Goal: Information Seeking & Learning: Learn about a topic

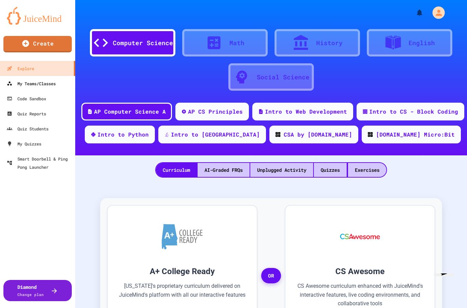
click at [43, 82] on div "My Teams/Classes" at bounding box center [31, 83] width 49 height 8
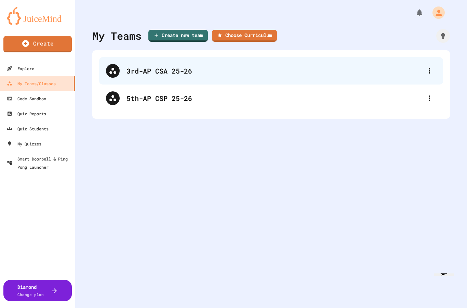
click at [184, 70] on div "3rd-AP CSA 25-26" at bounding box center [274, 71] width 296 height 10
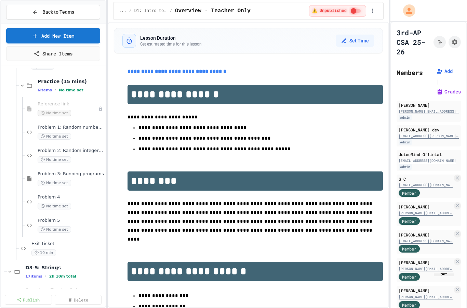
scroll to position [211, 0]
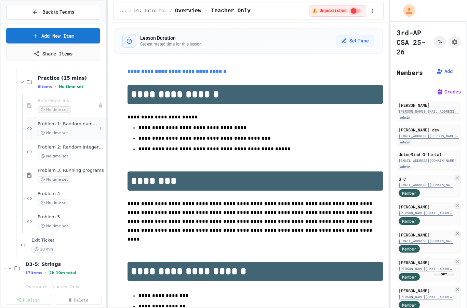
click at [81, 132] on div "No time set" at bounding box center [68, 133] width 60 height 6
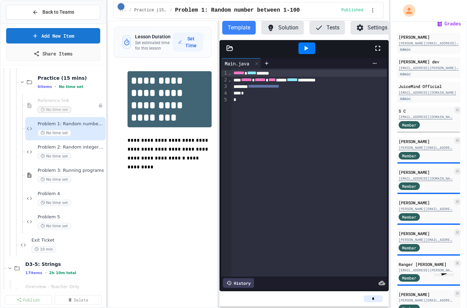
scroll to position [68, 0]
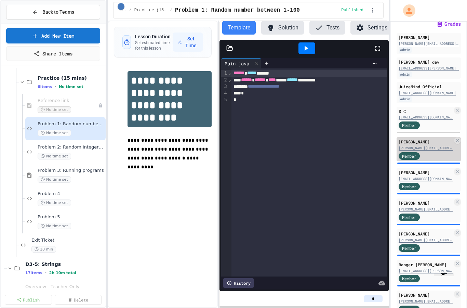
click at [438, 153] on div "Member" at bounding box center [425, 155] width 54 height 9
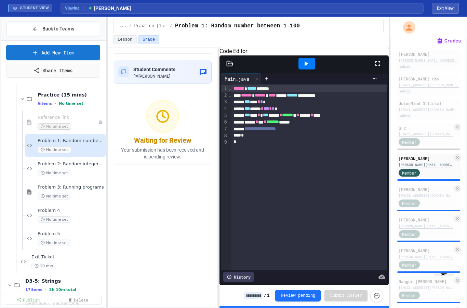
click at [246, 278] on div "History" at bounding box center [238, 277] width 31 height 10
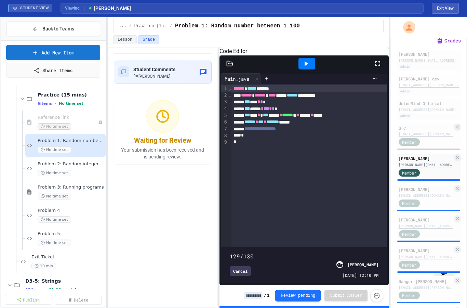
type input "***"
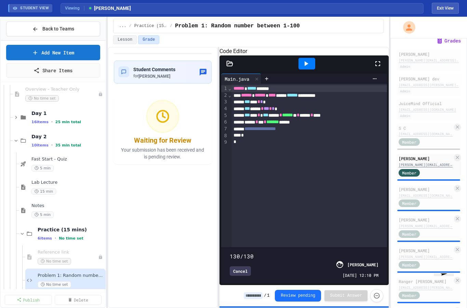
scroll to position [84, 0]
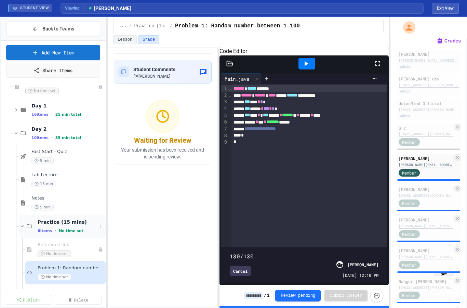
click at [56, 225] on div "Practice (15 mins) 6 items • No time set" at bounding box center [68, 226] width 60 height 14
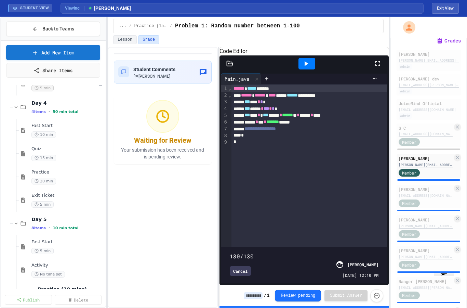
scroll to position [414, 0]
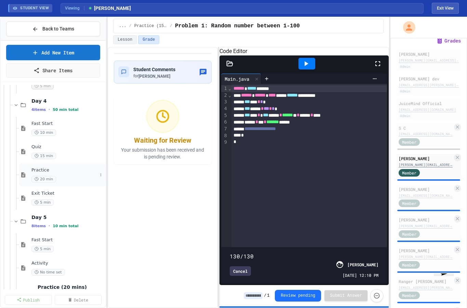
click at [51, 178] on span "20 min" at bounding box center [43, 179] width 25 height 6
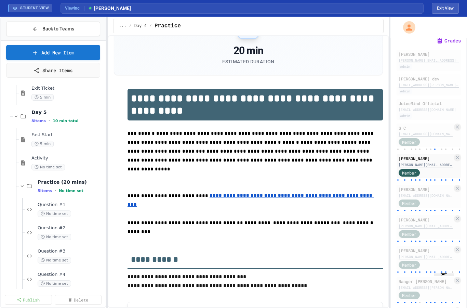
scroll to position [520, 0]
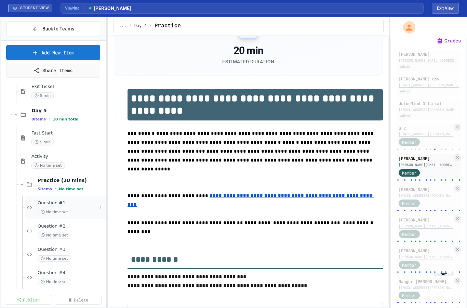
click at [48, 199] on div "Question #1 No time set" at bounding box center [65, 207] width 80 height 23
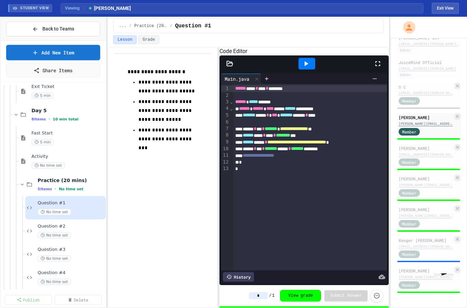
scroll to position [109, 0]
click at [433, 247] on div "[EMAIL_ADDRESS][PERSON_NAME][DOMAIN_NAME]" at bounding box center [425, 245] width 54 height 5
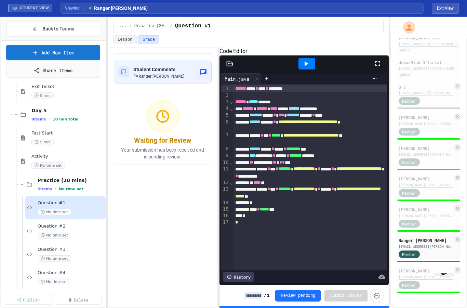
click at [244, 280] on div "History" at bounding box center [238, 277] width 31 height 10
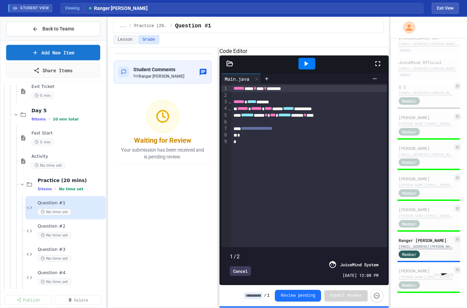
type input "*"
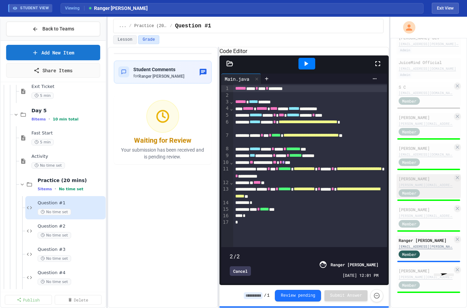
click at [432, 196] on div "[PERSON_NAME] Isbell [EMAIL_ADDRESS][PERSON_NAME][DOMAIN_NAME] Member" at bounding box center [428, 186] width 64 height 24
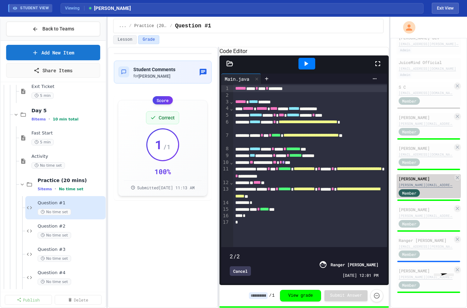
type input "*"
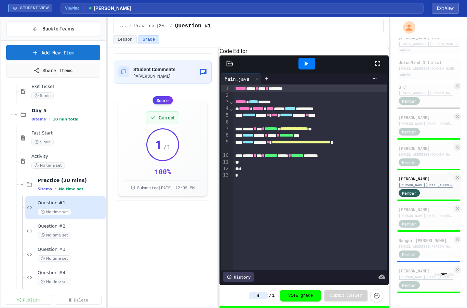
click at [240, 274] on div "History" at bounding box center [238, 277] width 31 height 10
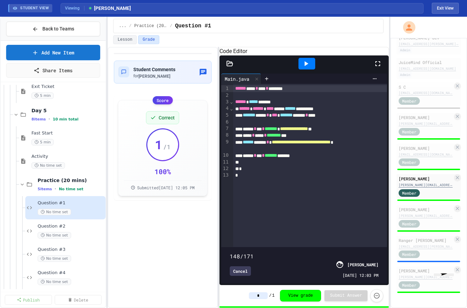
type input "***"
click at [439, 243] on div "[EMAIL_ADDRESS][PERSON_NAME][DOMAIN_NAME]" at bounding box center [425, 245] width 54 height 5
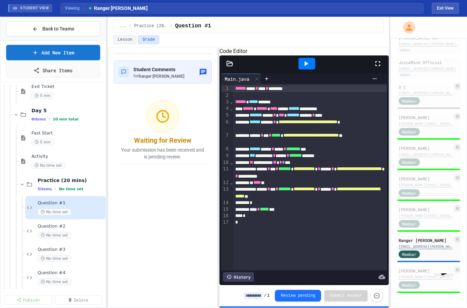
click at [245, 277] on div "History" at bounding box center [238, 277] width 31 height 10
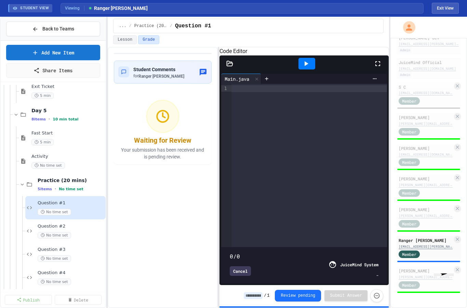
type input "*"
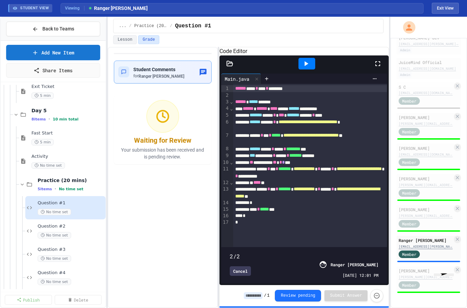
click at [172, 73] on div "Student Comments for Ranger [PERSON_NAME]" at bounding box center [158, 72] width 51 height 14
click at [191, 82] on div "Student Comments for Ranger [PERSON_NAME]" at bounding box center [163, 71] width 98 height 23
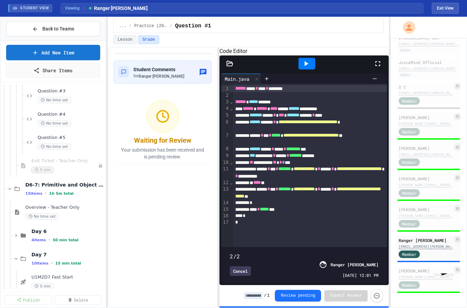
scroll to position [760, 0]
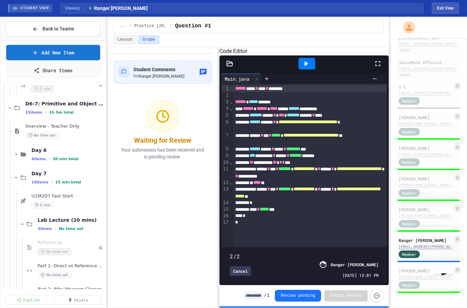
click at [305, 291] on button "Review pending" at bounding box center [298, 295] width 46 height 12
click at [299, 296] on button "Review pending" at bounding box center [298, 295] width 46 height 12
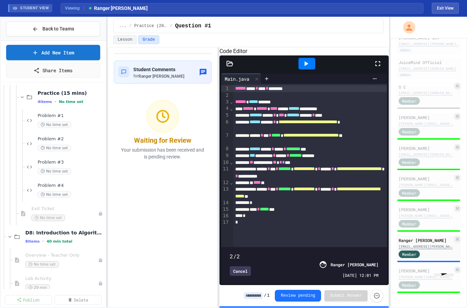
scroll to position [999, 0]
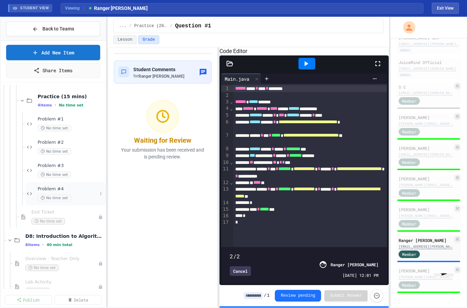
click at [60, 193] on div "Problem #4 No time set" at bounding box center [68, 193] width 60 height 15
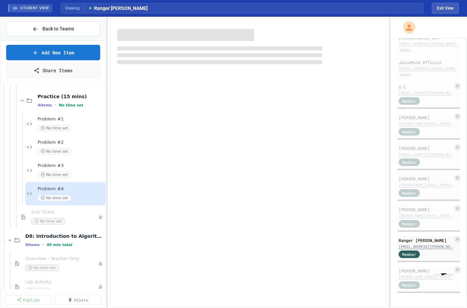
scroll to position [90, 0]
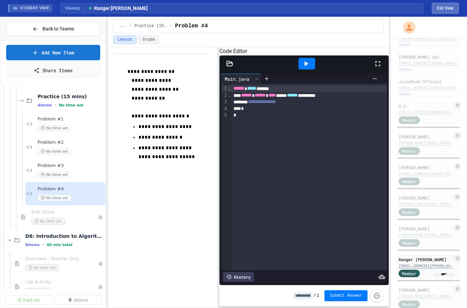
click at [447, 11] on button "Exit View" at bounding box center [445, 8] width 27 height 11
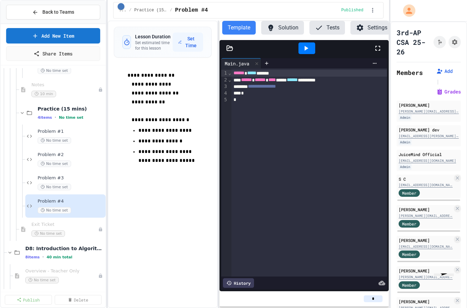
scroll to position [975, 0]
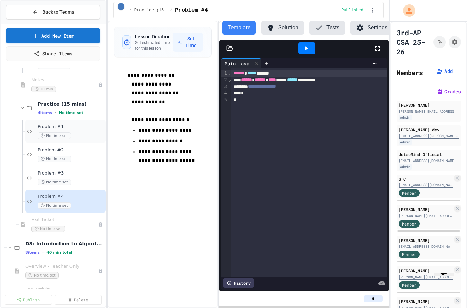
click at [59, 131] on div "Problem #1 No time set" at bounding box center [68, 131] width 60 height 15
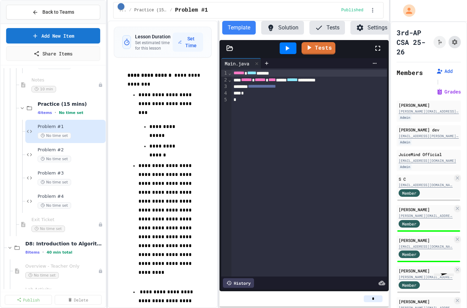
click at [456, 45] on button "Assignment Settings" at bounding box center [454, 42] width 12 height 12
click at [54, 153] on div "Problem #2 No time set" at bounding box center [68, 154] width 60 height 15
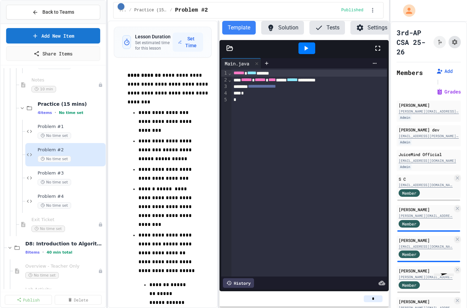
click at [455, 45] on button "Assignment Settings" at bounding box center [454, 42] width 12 height 12
click at [57, 178] on div "Problem #3 No time set" at bounding box center [68, 177] width 60 height 15
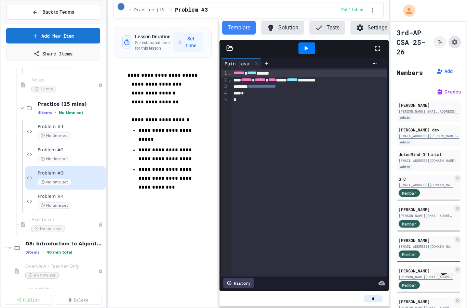
click at [457, 42] on icon "Assignment Settings" at bounding box center [454, 41] width 5 height 5
click at [52, 202] on span "No time set" at bounding box center [54, 205] width 33 height 6
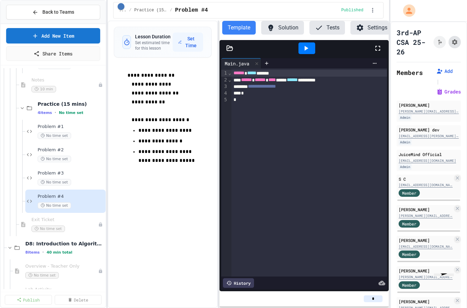
click at [453, 43] on icon "Assignment Settings" at bounding box center [454, 41] width 5 height 5
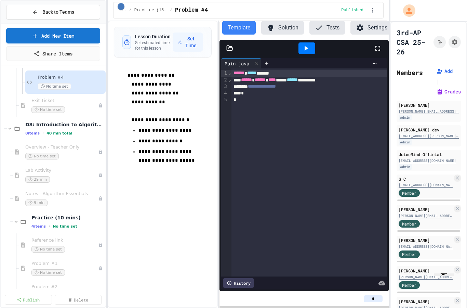
scroll to position [1098, 0]
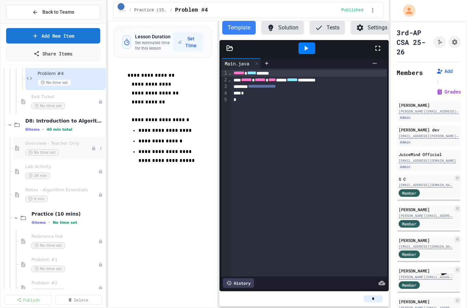
click at [56, 148] on div "Overview - Teacher Only No time set" at bounding box center [58, 147] width 66 height 15
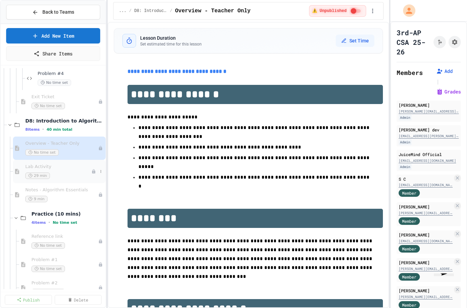
click at [48, 172] on span "29 min" at bounding box center [37, 175] width 25 height 6
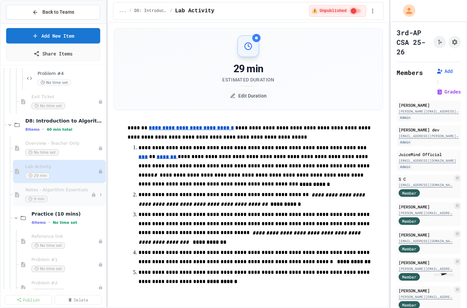
click at [44, 195] on span "9 min" at bounding box center [36, 198] width 22 height 6
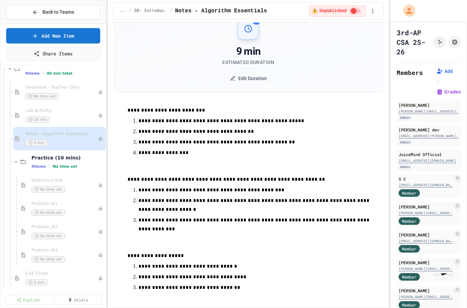
scroll to position [1156, 0]
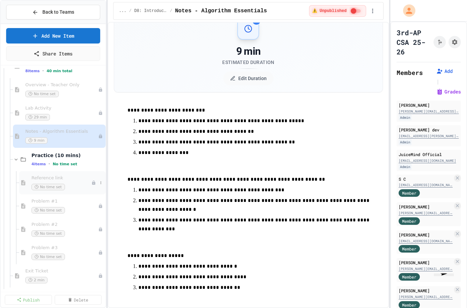
click at [57, 184] on span "No time set" at bounding box center [47, 187] width 33 height 6
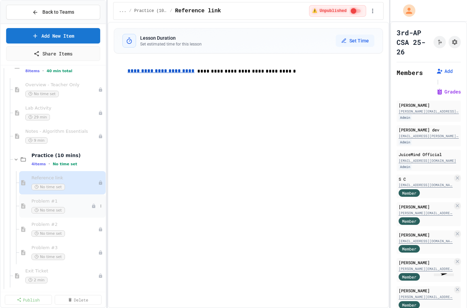
click at [49, 207] on span "No time set" at bounding box center [47, 210] width 33 height 6
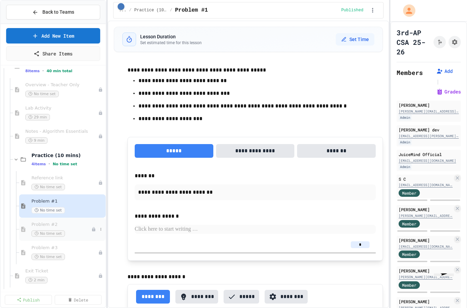
click at [53, 227] on div "Problem #2 No time set" at bounding box center [61, 228] width 60 height 15
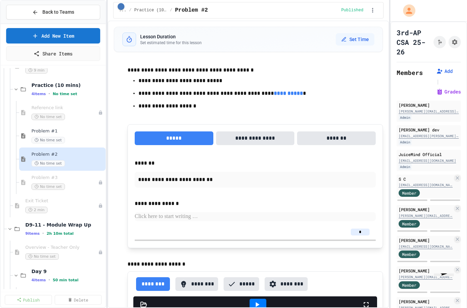
scroll to position [1226, 0]
click at [55, 185] on span "No time set" at bounding box center [47, 186] width 33 height 6
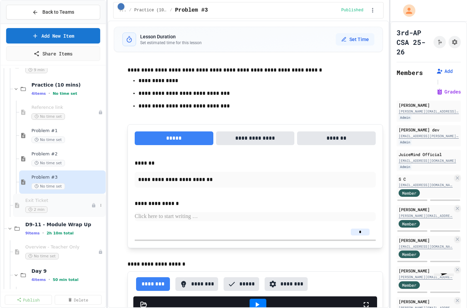
click at [36, 207] on span "2 min" at bounding box center [36, 209] width 22 height 6
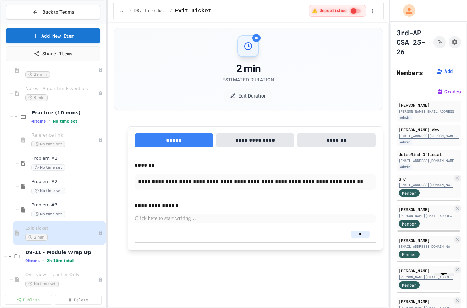
scroll to position [1187, 0]
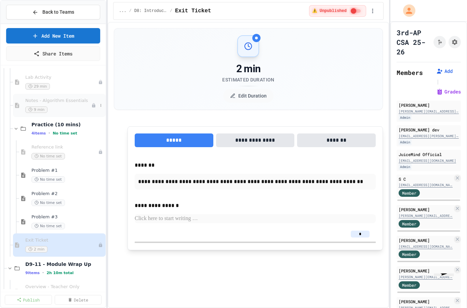
click at [68, 105] on div "Notes - Algorithm Essentials 9 min" at bounding box center [58, 105] width 66 height 15
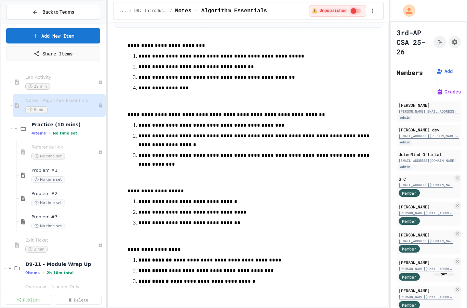
scroll to position [78, 0]
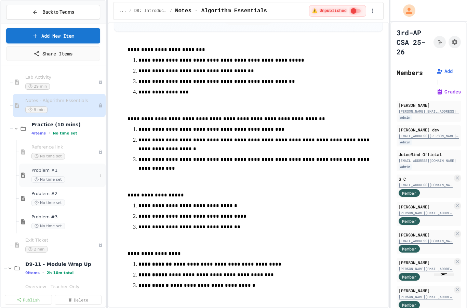
click at [52, 175] on div "Problem #1 No time set" at bounding box center [64, 174] width 66 height 15
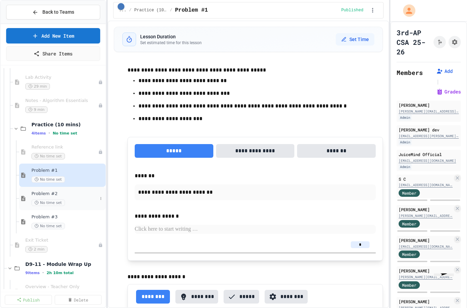
scroll to position [0, 0]
click at [53, 199] on span "No time set" at bounding box center [47, 202] width 33 height 6
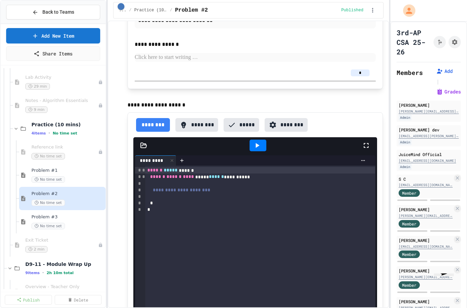
scroll to position [159, 0]
click at [204, 124] on button "********" at bounding box center [196, 125] width 43 height 14
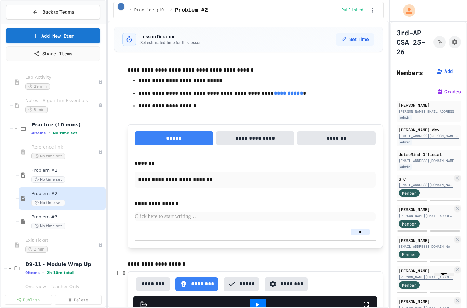
scroll to position [0, 0]
click at [264, 136] on button "**********" at bounding box center [255, 138] width 79 height 14
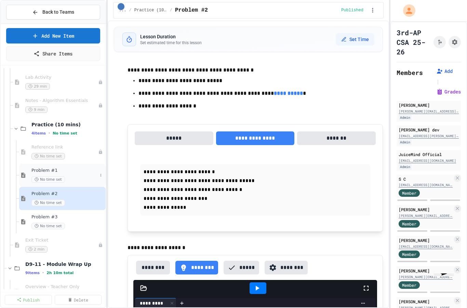
click at [49, 175] on div "Problem #1 No time set" at bounding box center [64, 174] width 66 height 15
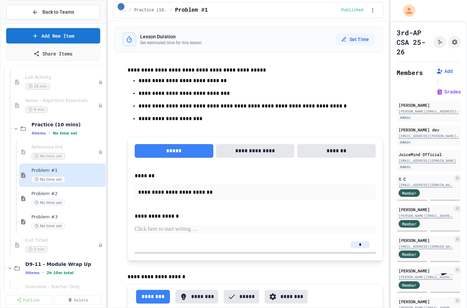
click at [263, 144] on button "**********" at bounding box center [255, 151] width 79 height 14
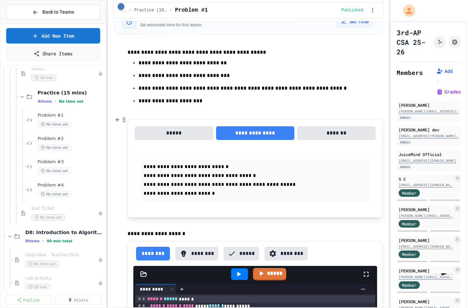
scroll to position [982, 0]
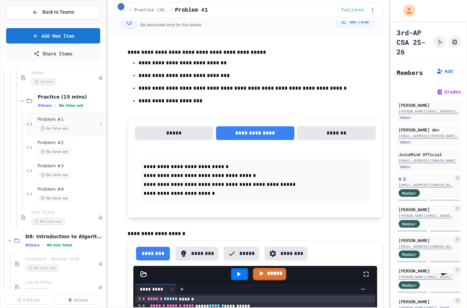
click at [68, 122] on div "Problem #1 No time set" at bounding box center [68, 124] width 60 height 15
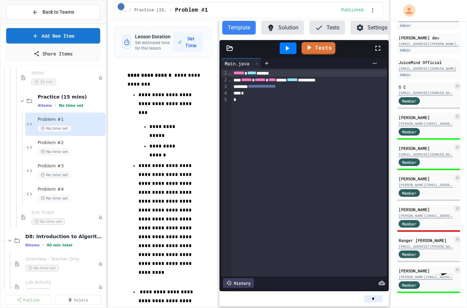
scroll to position [92, 0]
click at [437, 247] on div "[EMAIL_ADDRESS][PERSON_NAME][DOMAIN_NAME]" at bounding box center [425, 245] width 54 height 5
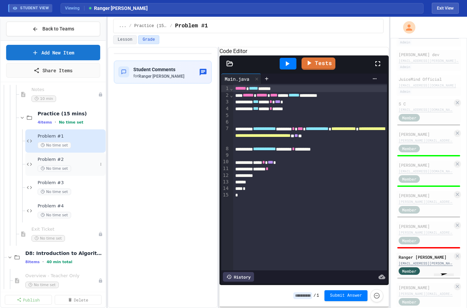
click at [71, 166] on div "No time set" at bounding box center [68, 168] width 60 height 6
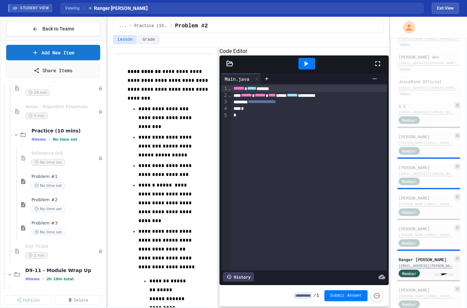
scroll to position [1197, 0]
click at [58, 183] on span "No time set" at bounding box center [47, 186] width 33 height 6
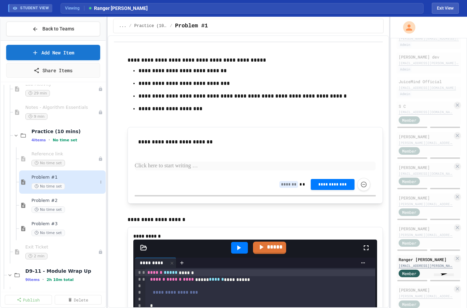
click at [52, 192] on div "Problem #1 No time set" at bounding box center [62, 181] width 86 height 23
click at [57, 187] on span "No time set" at bounding box center [47, 186] width 33 height 6
click at [450, 10] on button "Exit View" at bounding box center [445, 8] width 27 height 11
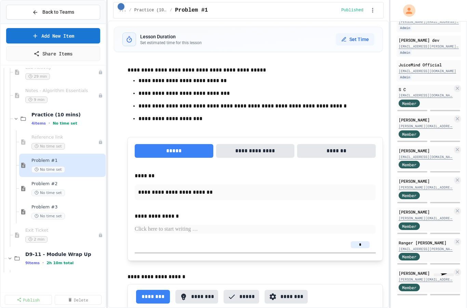
click at [247, 146] on button "**********" at bounding box center [255, 151] width 79 height 14
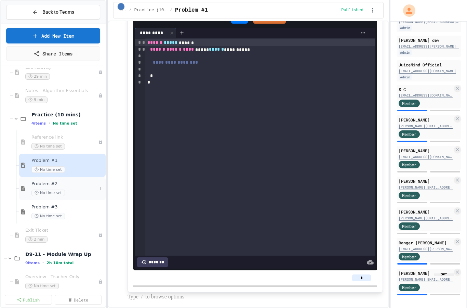
scroll to position [276, 0]
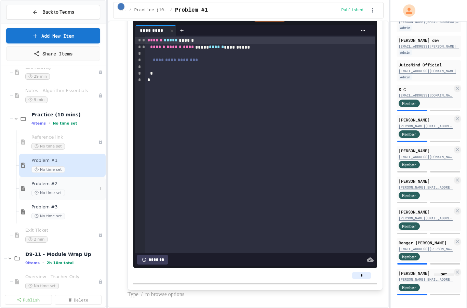
click at [54, 189] on span "No time set" at bounding box center [47, 192] width 33 height 6
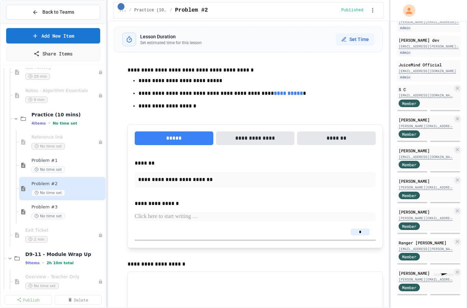
scroll to position [73, 0]
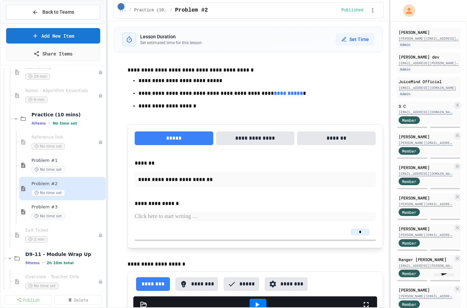
click at [254, 135] on button "**********" at bounding box center [255, 138] width 79 height 14
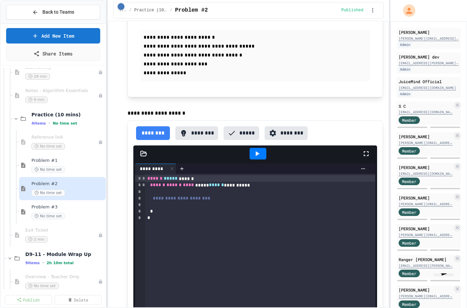
scroll to position [160, 0]
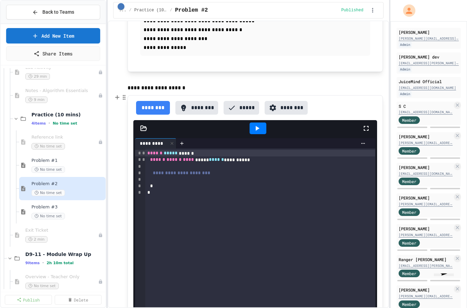
click at [206, 107] on button "********" at bounding box center [196, 108] width 43 height 14
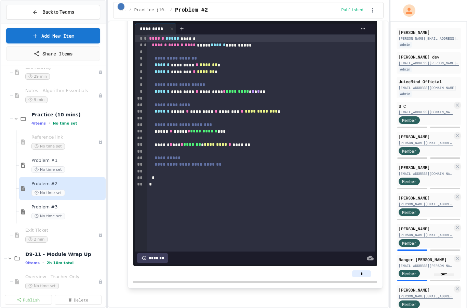
scroll to position [274, 0]
click at [50, 214] on span "No time set" at bounding box center [47, 216] width 33 height 6
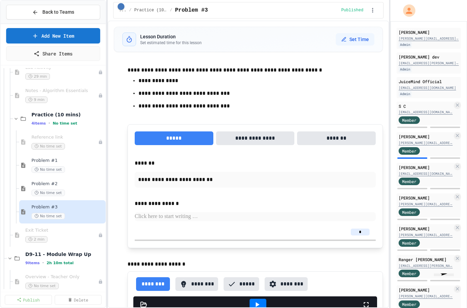
click at [257, 137] on button "**********" at bounding box center [255, 138] width 79 height 14
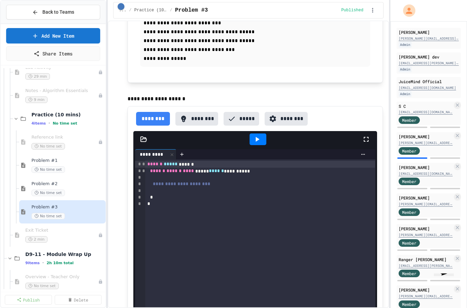
scroll to position [150, 0]
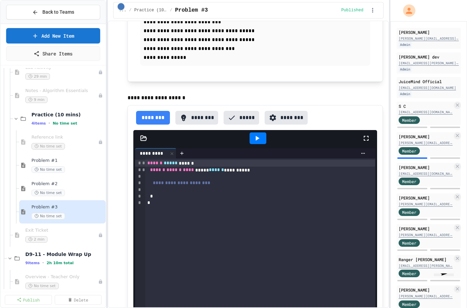
click at [203, 118] on button "********" at bounding box center [196, 118] width 43 height 14
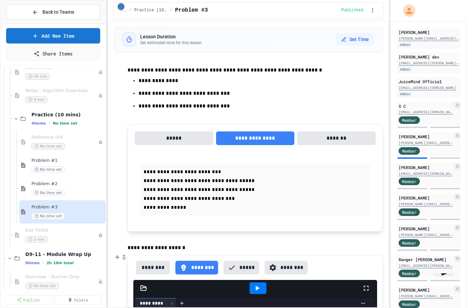
scroll to position [0, 0]
click at [48, 189] on div "Problem #2 No time set" at bounding box center [64, 188] width 66 height 15
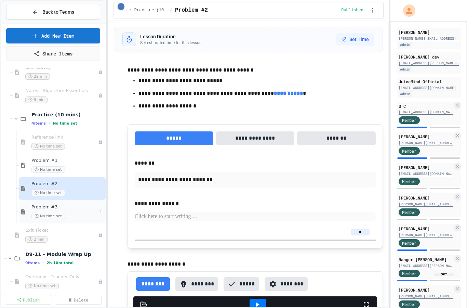
click at [54, 211] on div "Problem #3 No time set" at bounding box center [64, 211] width 66 height 15
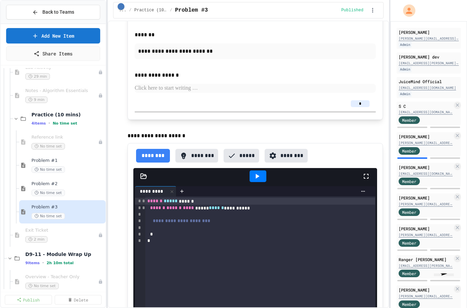
scroll to position [177, 0]
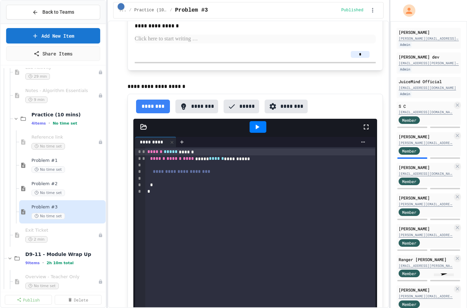
click at [196, 106] on button "********" at bounding box center [196, 106] width 43 height 14
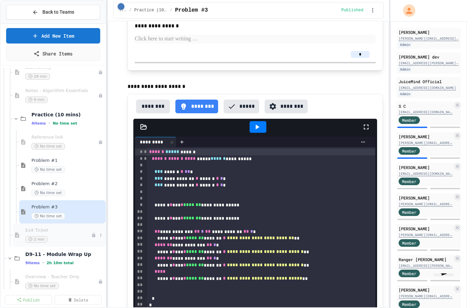
click at [34, 230] on span "Exit Ticket" at bounding box center [58, 230] width 66 height 6
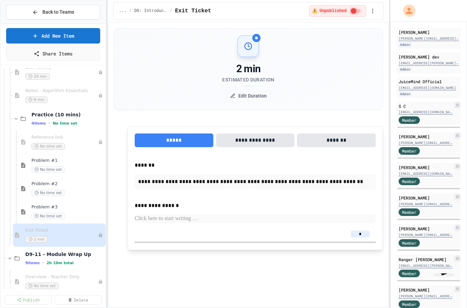
click at [266, 141] on button "**********" at bounding box center [255, 140] width 79 height 14
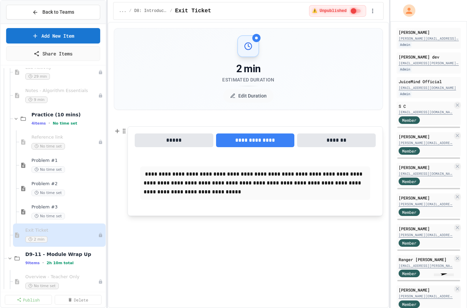
click at [188, 147] on button "*****" at bounding box center [174, 140] width 79 height 14
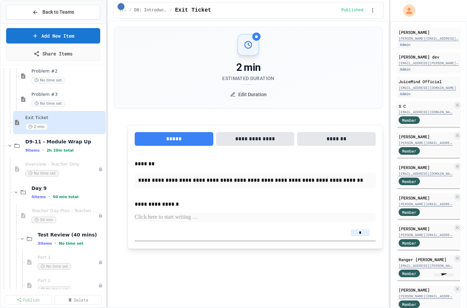
scroll to position [1309, 0]
click at [51, 145] on div "D9-11 - Module Wrap Up 9 items • 2h 10m total" at bounding box center [61, 145] width 72 height 14
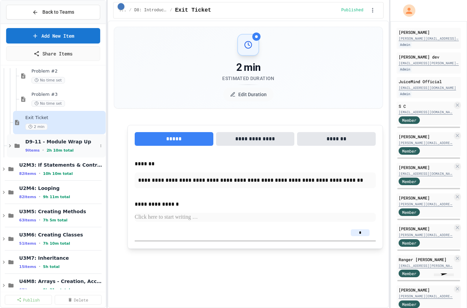
click at [60, 145] on div "D9-11 - Module Wrap Up 9 items • 2h 10m total" at bounding box center [61, 145] width 72 height 14
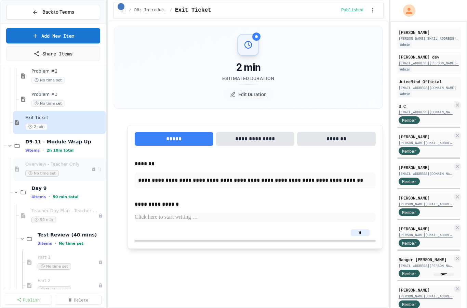
click at [56, 169] on div "Overview - Teacher Only No time set" at bounding box center [58, 168] width 66 height 15
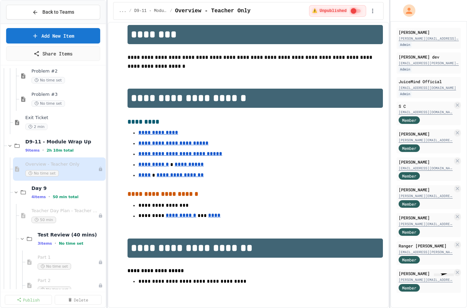
scroll to position [138, 0]
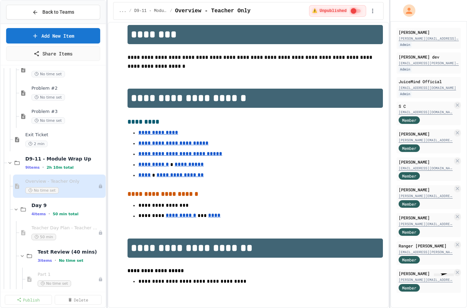
click at [58, 161] on span "D9-11 - Module Wrap Up" at bounding box center [64, 158] width 79 height 6
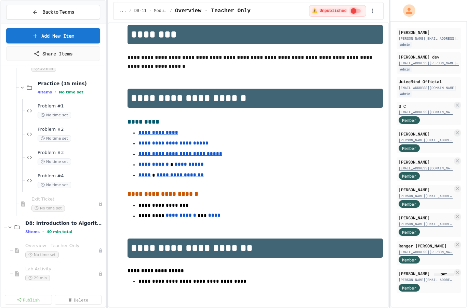
scroll to position [981, 0]
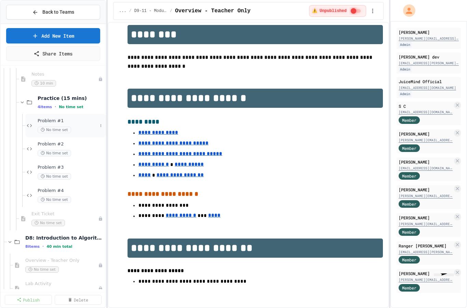
click at [56, 127] on span "No time set" at bounding box center [54, 129] width 33 height 6
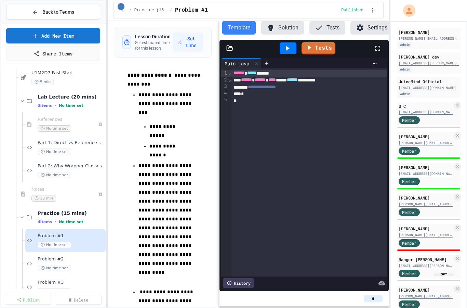
scroll to position [848, 0]
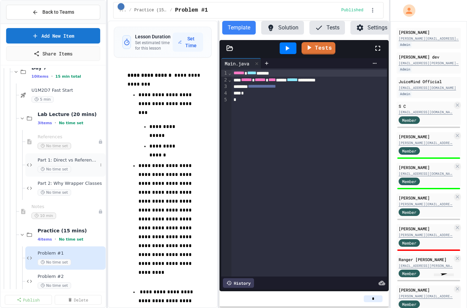
click at [65, 162] on span "Part 1: Direct vs Reference Storage" at bounding box center [68, 160] width 60 height 6
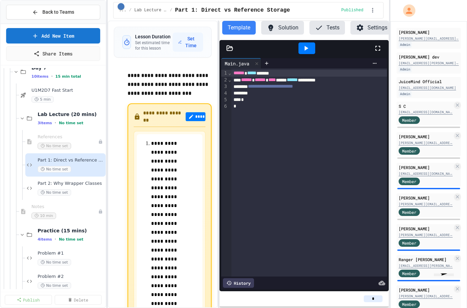
click at [285, 34] on button "Solution" at bounding box center [282, 28] width 43 height 14
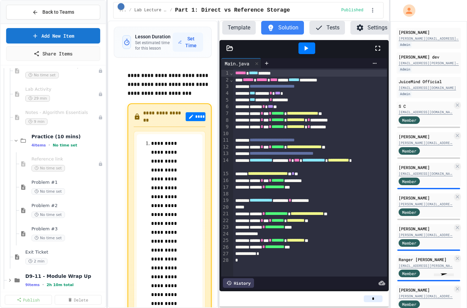
scroll to position [1197, 0]
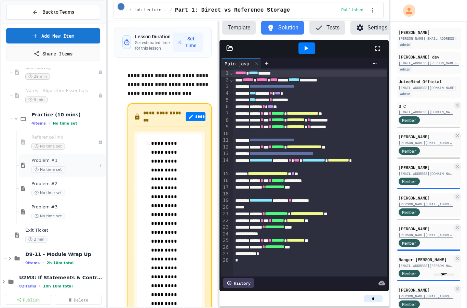
click at [56, 165] on div "Problem #1 No time set" at bounding box center [64, 165] width 66 height 15
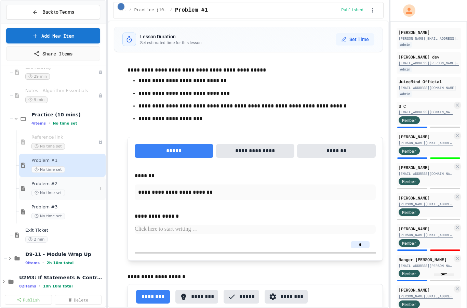
click at [58, 189] on span "No time set" at bounding box center [47, 192] width 33 height 6
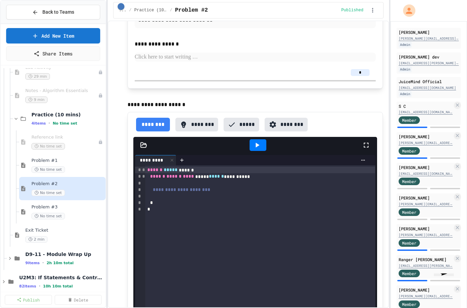
scroll to position [166, 0]
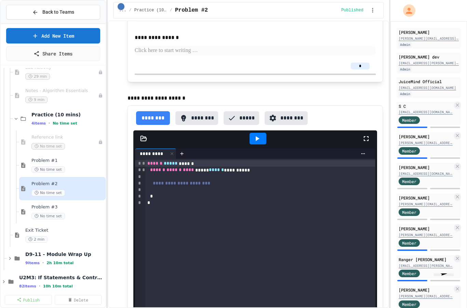
click at [187, 121] on button "********" at bounding box center [196, 118] width 43 height 14
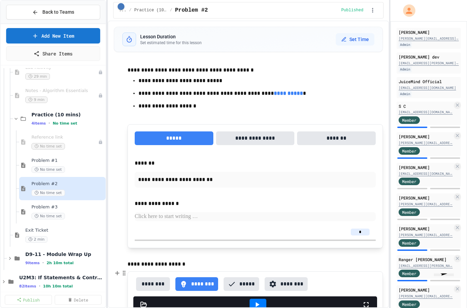
scroll to position [0, 0]
click at [259, 133] on button "**********" at bounding box center [255, 138] width 79 height 14
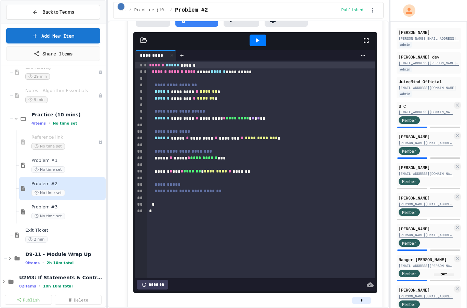
scroll to position [257, 0]
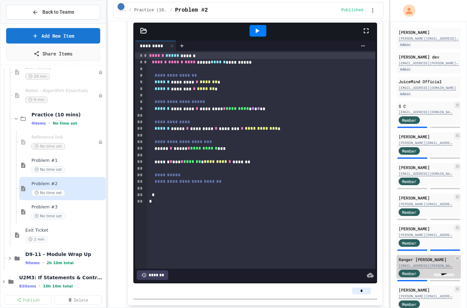
click at [433, 259] on div "Ranger [PERSON_NAME]" at bounding box center [425, 259] width 54 height 6
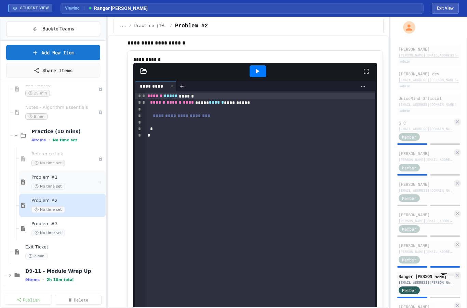
click at [47, 180] on div "Problem #1 No time set" at bounding box center [64, 181] width 66 height 15
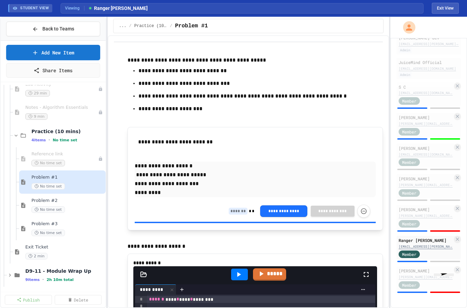
scroll to position [109, 0]
click at [437, 248] on div "[EMAIL_ADDRESS][PERSON_NAME][DOMAIN_NAME]" at bounding box center [425, 245] width 54 height 5
click at [431, 248] on div "[EMAIL_ADDRESS][PERSON_NAME][DOMAIN_NAME]" at bounding box center [425, 245] width 54 height 5
click at [438, 238] on div "Ranger [PERSON_NAME]" at bounding box center [425, 240] width 54 height 6
click at [445, 255] on div "Member" at bounding box center [425, 253] width 54 height 9
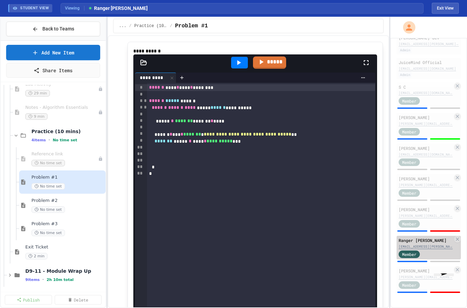
scroll to position [243, 0]
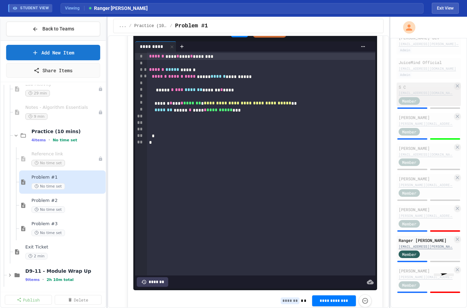
click at [421, 83] on div "S C [EMAIL_ADDRESS][DOMAIN_NAME] Member" at bounding box center [428, 94] width 64 height 24
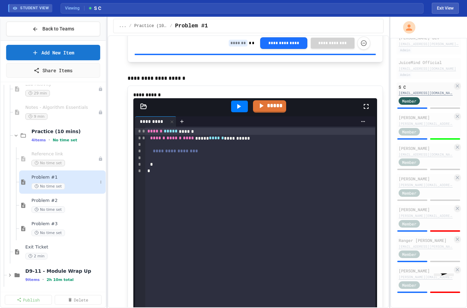
scroll to position [192, 0]
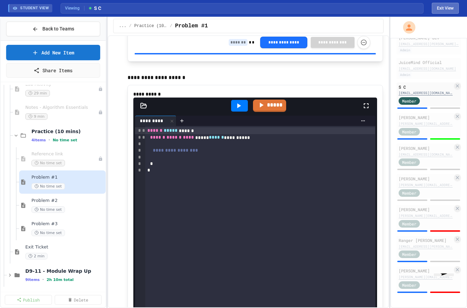
click at [448, 13] on button "Exit View" at bounding box center [445, 8] width 27 height 11
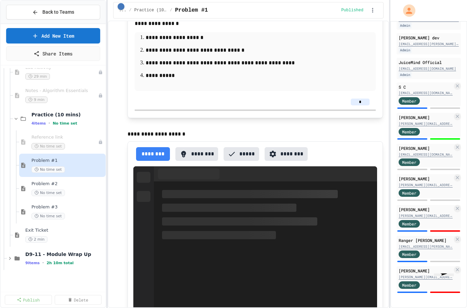
scroll to position [92, 0]
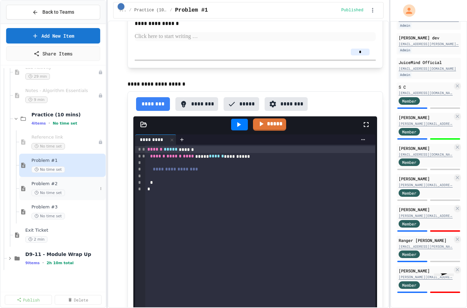
click at [58, 189] on span "No time set" at bounding box center [47, 192] width 33 height 6
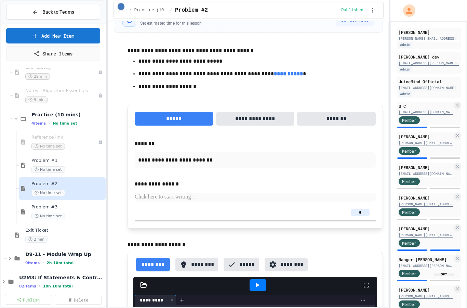
scroll to position [18, 0]
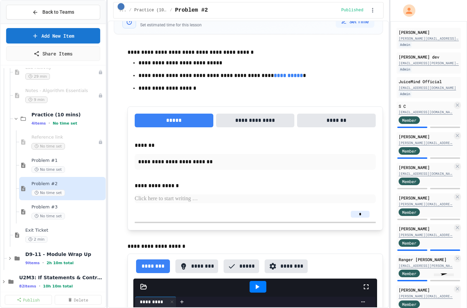
click at [257, 114] on button "**********" at bounding box center [255, 120] width 79 height 14
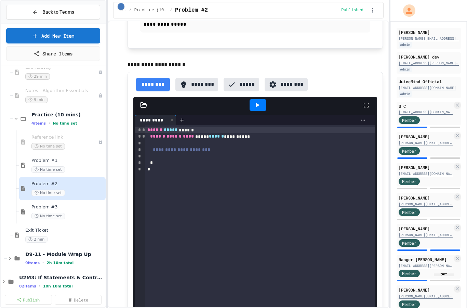
scroll to position [174, 0]
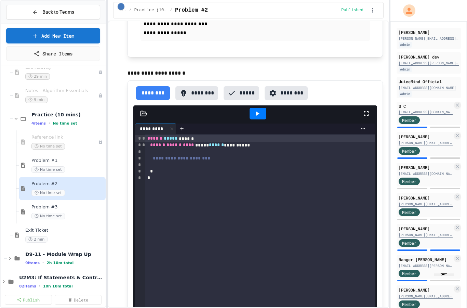
click at [193, 96] on button "********" at bounding box center [196, 93] width 43 height 14
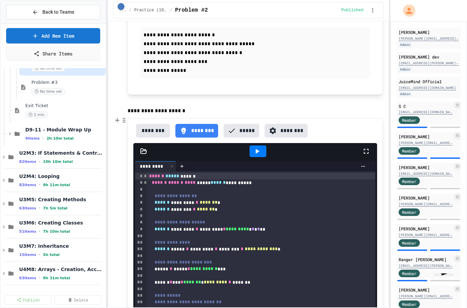
scroll to position [1321, 0]
click at [15, 133] on icon at bounding box center [17, 134] width 5 height 4
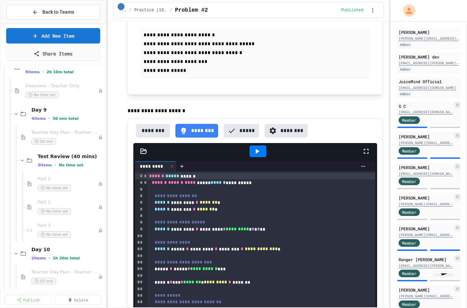
scroll to position [1387, 0]
click at [59, 185] on span "No time set" at bounding box center [54, 188] width 33 height 6
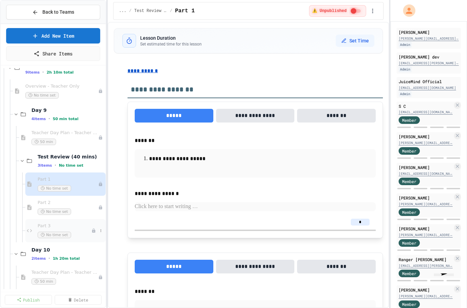
click at [54, 230] on div "Part 3 No time set" at bounding box center [65, 230] width 54 height 15
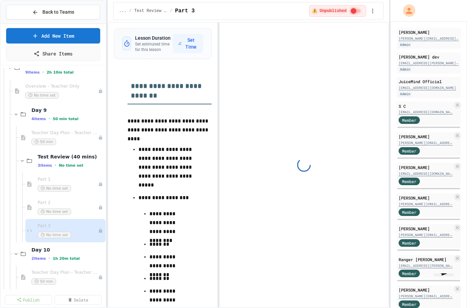
scroll to position [35, 0]
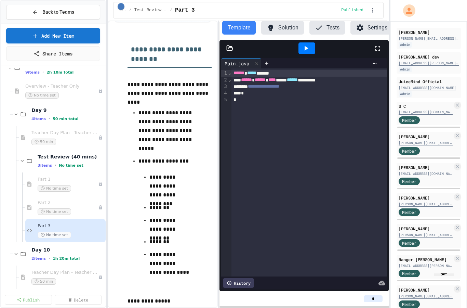
click at [308, 178] on div "**********" at bounding box center [308, 172] width 155 height 208
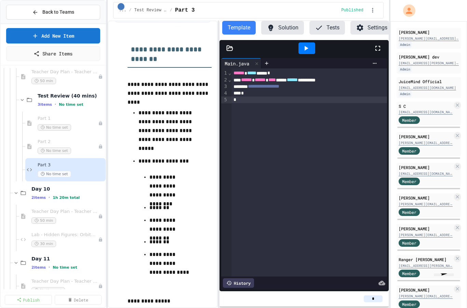
scroll to position [1446, 0]
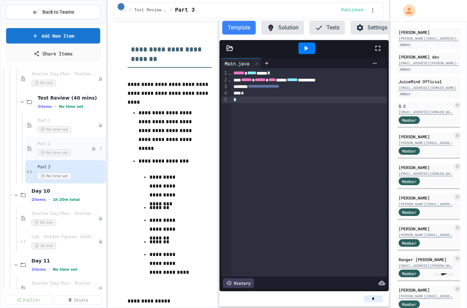
click at [45, 147] on div "Part 2 No time set" at bounding box center [65, 148] width 54 height 15
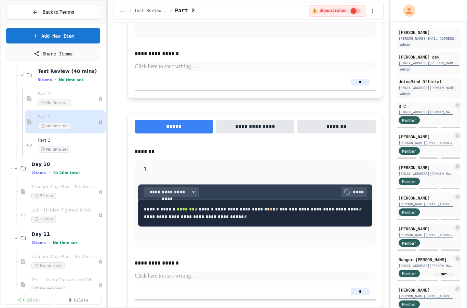
scroll to position [471, 0]
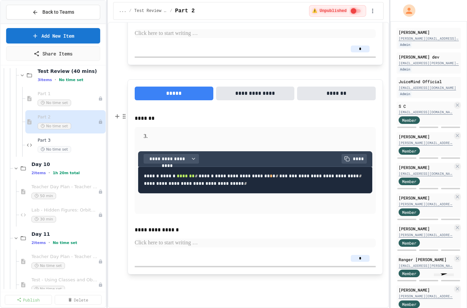
click at [256, 100] on button "**********" at bounding box center [255, 93] width 79 height 14
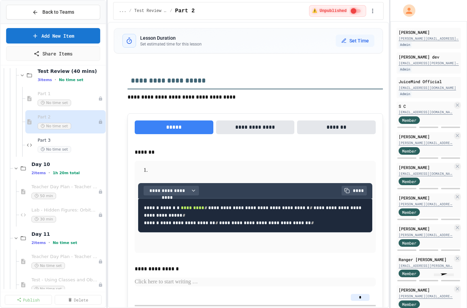
scroll to position [0, 0]
click at [38, 122] on div "Part 2 No time set" at bounding box center [65, 121] width 54 height 15
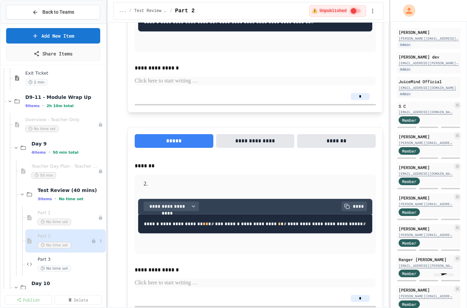
scroll to position [200, 0]
